Goal: Task Accomplishment & Management: Complete application form

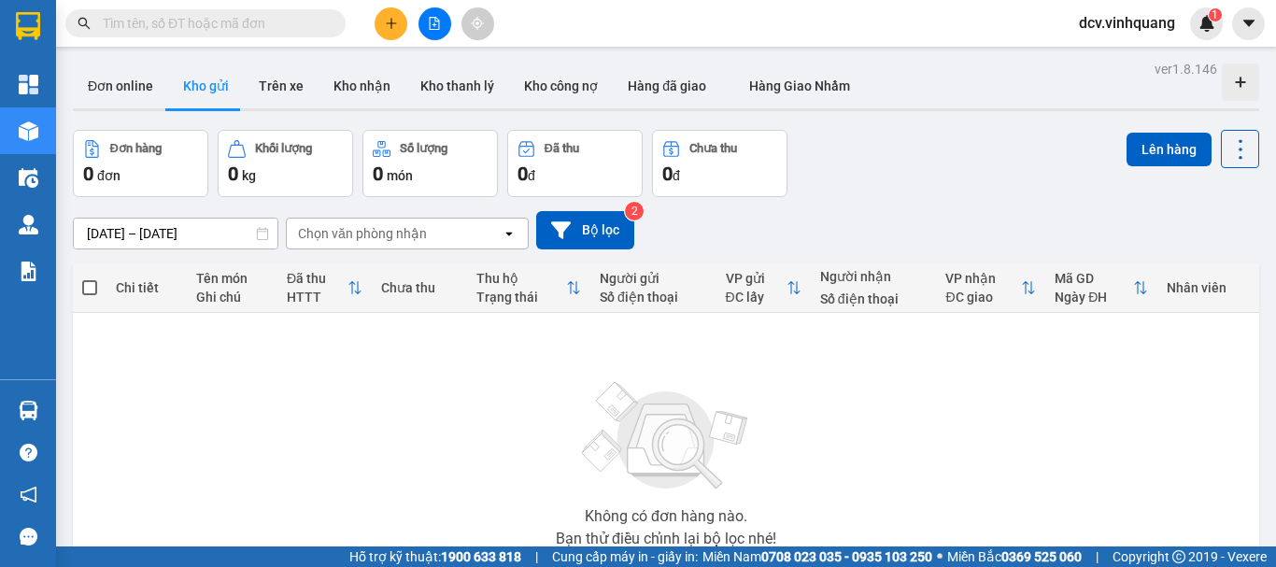
click at [388, 16] on button at bounding box center [390, 23] width 33 height 33
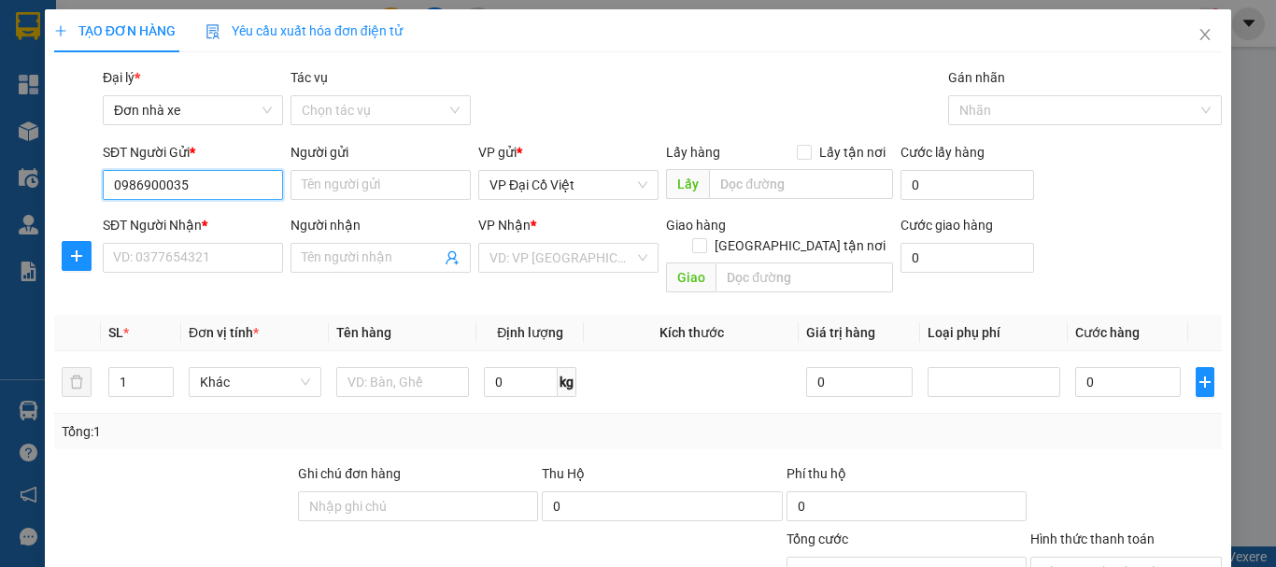
click at [207, 174] on input "0986900035" at bounding box center [193, 185] width 180 height 30
type input "0986900035"
